Goal: Task Accomplishment & Management: Manage account settings

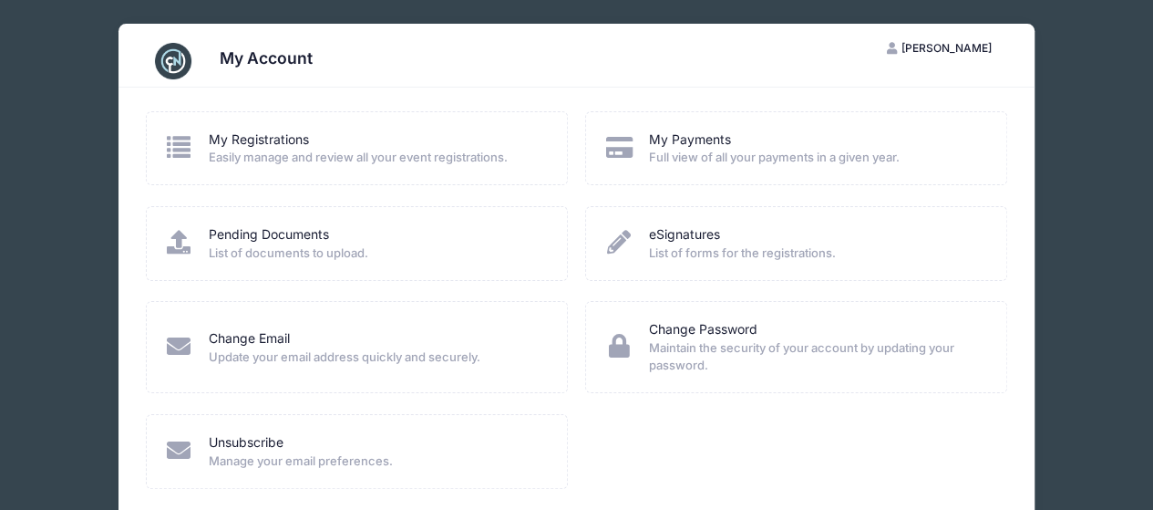
click at [186, 144] on icon at bounding box center [179, 147] width 30 height 24
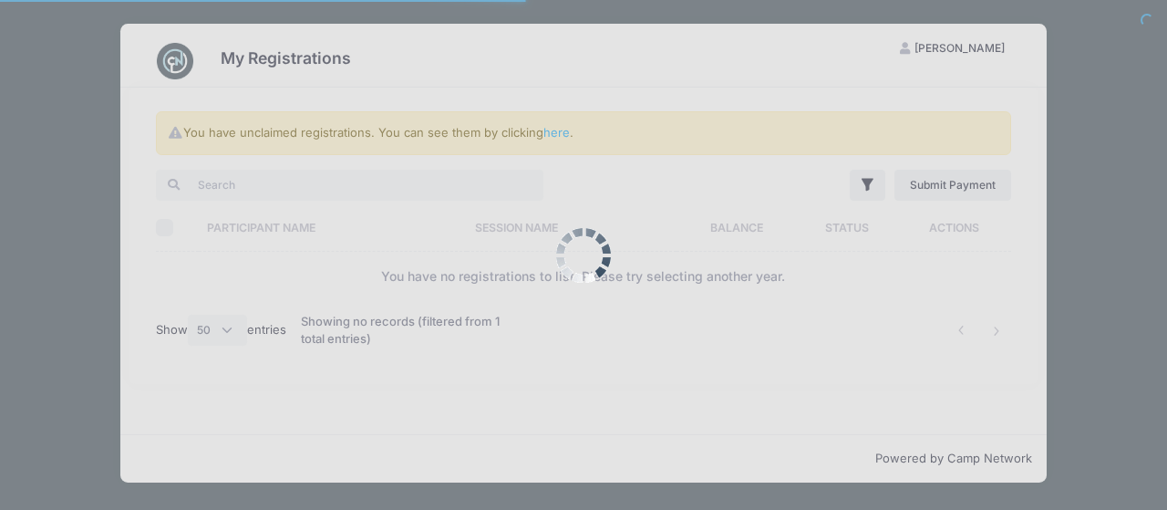
select select "50"
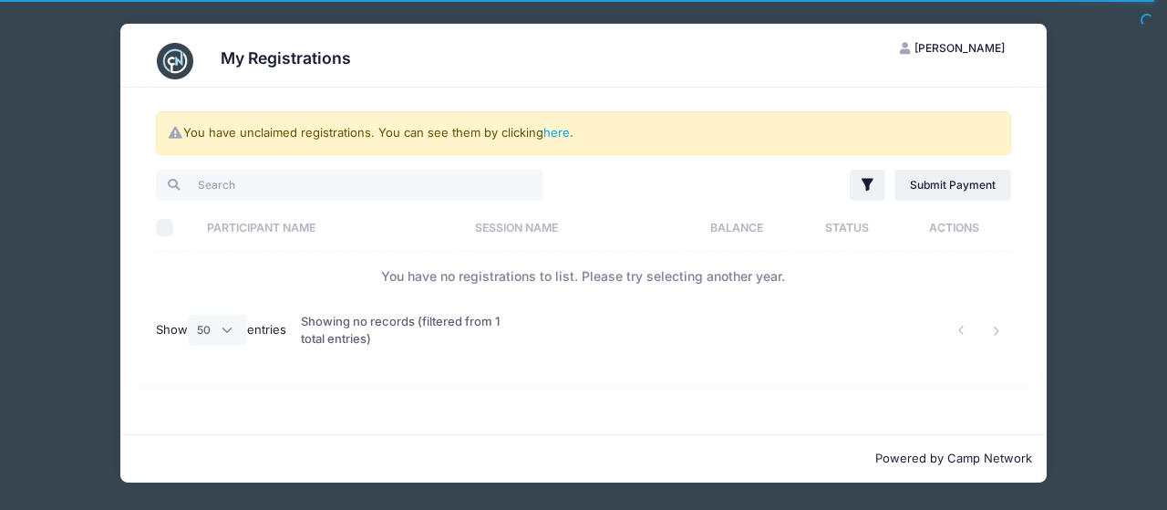
click at [253, 216] on th "Participant Name" at bounding box center [333, 227] width 268 height 48
click at [253, 216] on th "Participant Name" at bounding box center [344, 227] width 290 height 48
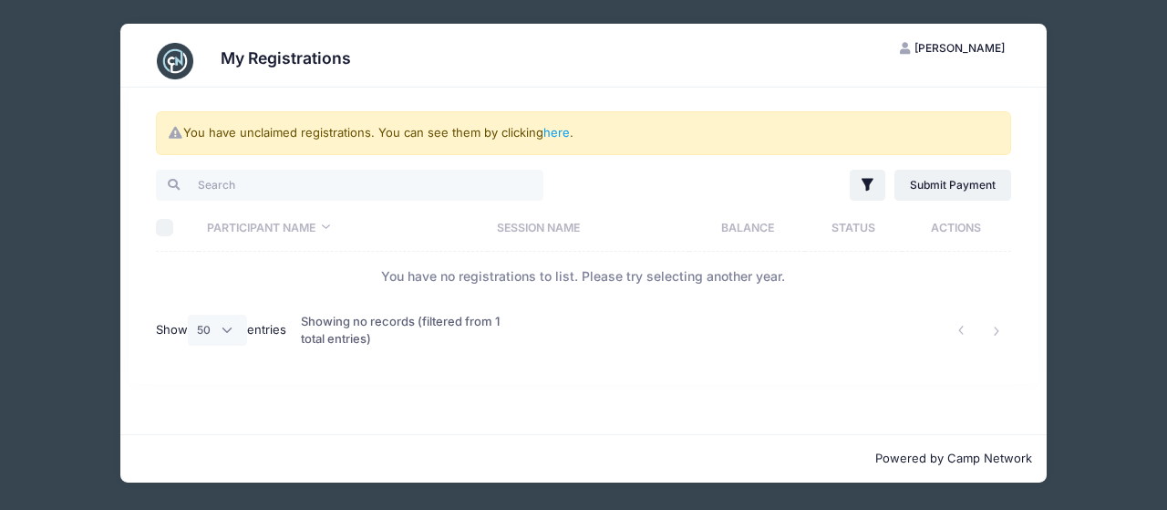
click at [963, 48] on span "[PERSON_NAME]" at bounding box center [959, 48] width 90 height 14
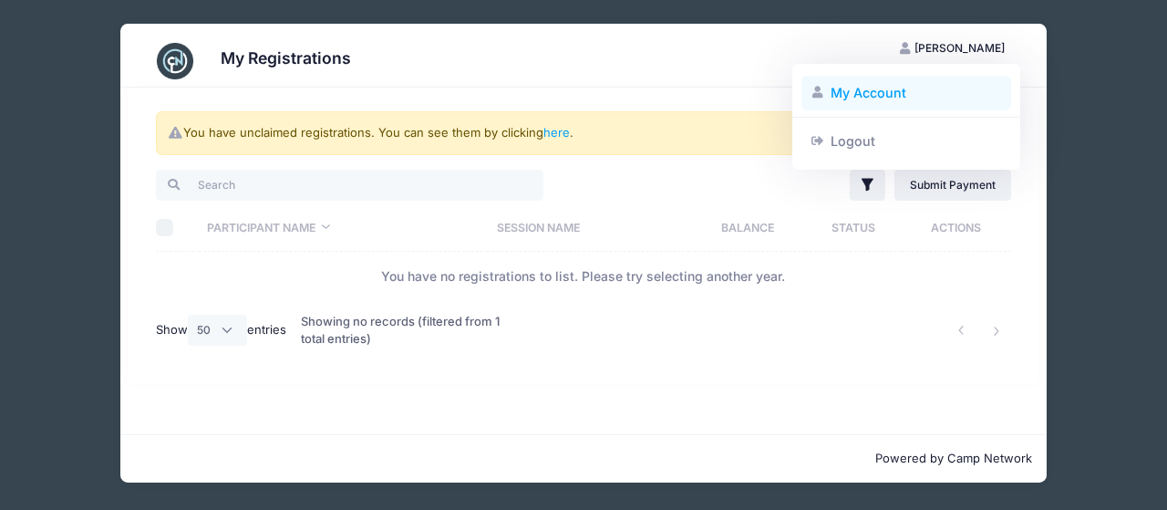
click at [862, 107] on link "My Account" at bounding box center [906, 93] width 211 height 35
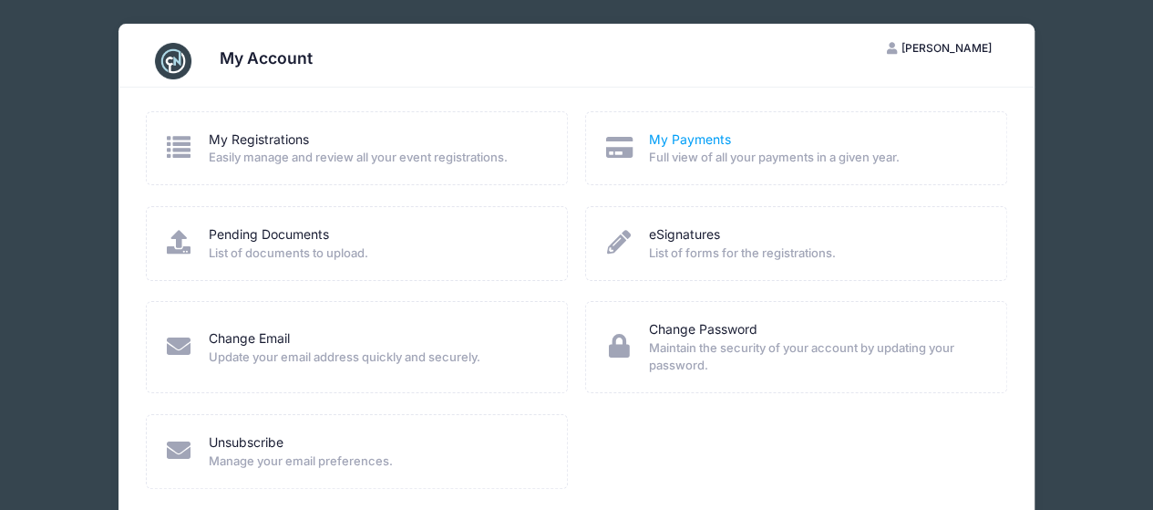
click at [695, 137] on link "My Payments" at bounding box center [689, 139] width 82 height 19
click at [183, 239] on icon at bounding box center [179, 242] width 30 height 24
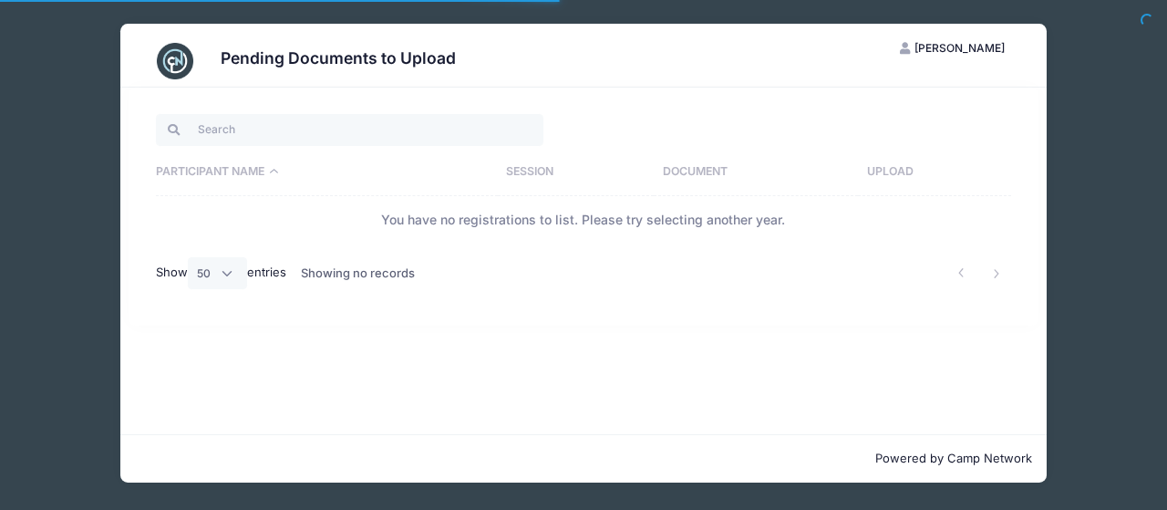
select select "50"
click at [458, 129] on input "search" at bounding box center [349, 129] width 387 height 31
